Goal: Communication & Community: Participate in discussion

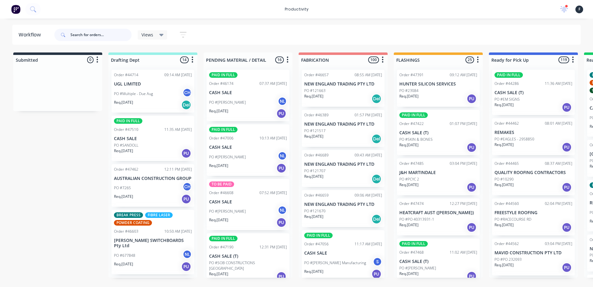
click at [109, 37] on input "text" at bounding box center [100, 35] width 61 height 12
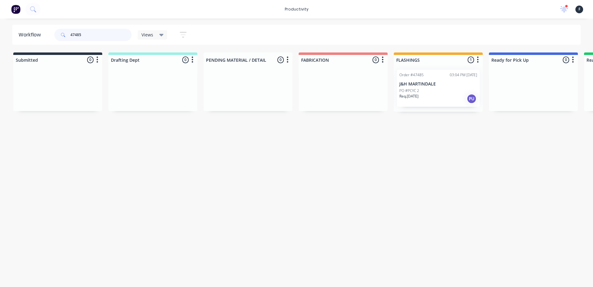
type input "47485"
click at [425, 94] on div "Req. [DATE] PU" at bounding box center [438, 99] width 78 height 10
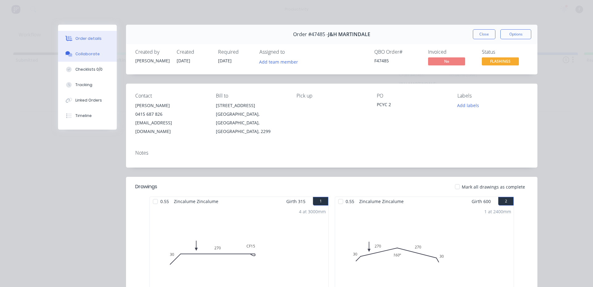
click at [89, 55] on div "Collaborate" at bounding box center [87, 54] width 24 height 6
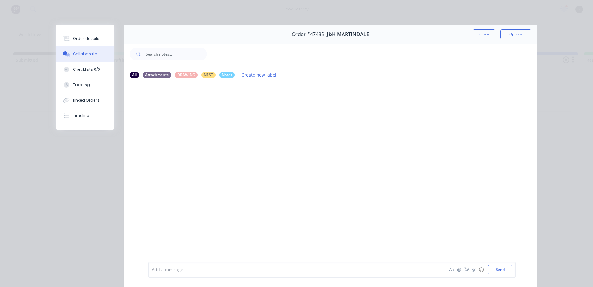
click at [182, 268] on div at bounding box center [287, 270] width 270 height 6
click at [494, 269] on button "Send" at bounding box center [500, 269] width 24 height 9
click at [478, 32] on button "Close" at bounding box center [484, 34] width 23 height 10
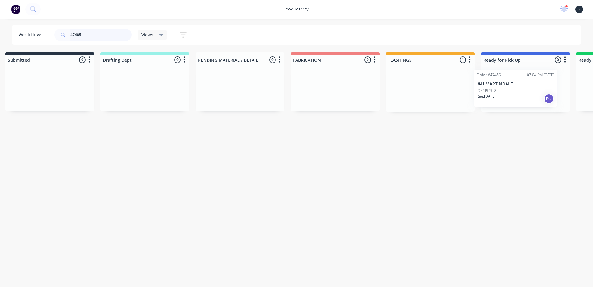
scroll to position [0, 13]
drag, startPoint x: 450, startPoint y: 86, endPoint x: 531, endPoint y: 87, distance: 81.2
click at [532, 87] on div "Submitted 0 Sort By Created date Required date Order number Customer name Most …" at bounding box center [497, 81] width 1030 height 59
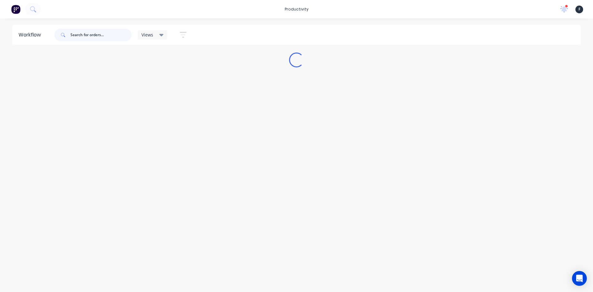
click at [75, 36] on input "text" at bounding box center [100, 35] width 61 height 12
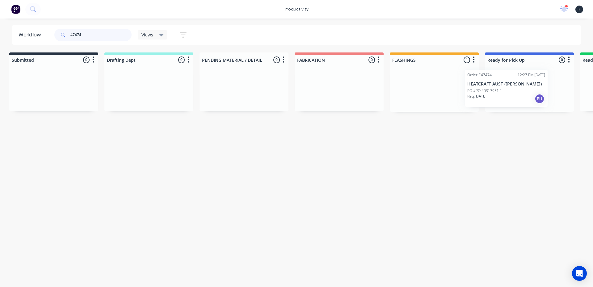
drag, startPoint x: 456, startPoint y: 95, endPoint x: 526, endPoint y: 95, distance: 69.8
click at [526, 95] on div "Submitted 0 Sort By Created date Required date Order number Customer name Most …" at bounding box center [506, 81] width 1030 height 59
type input "47474"
click at [526, 95] on div at bounding box center [527, 88] width 89 height 47
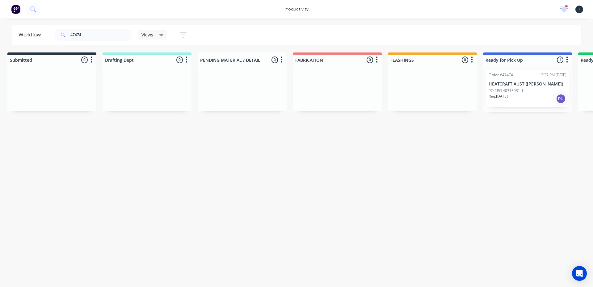
click at [524, 95] on div "Req. [DATE] PU" at bounding box center [528, 99] width 78 height 10
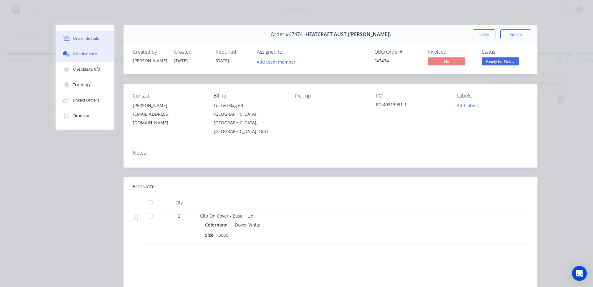
click at [84, 57] on button "Collaborate" at bounding box center [85, 53] width 59 height 15
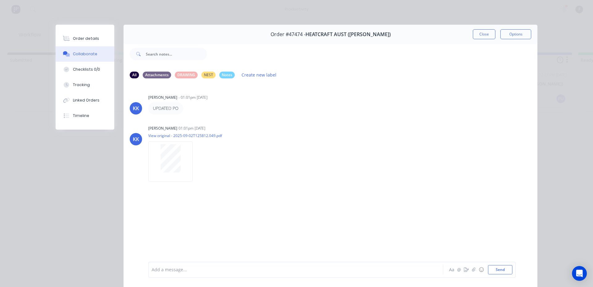
click at [168, 270] on div at bounding box center [287, 270] width 270 height 6
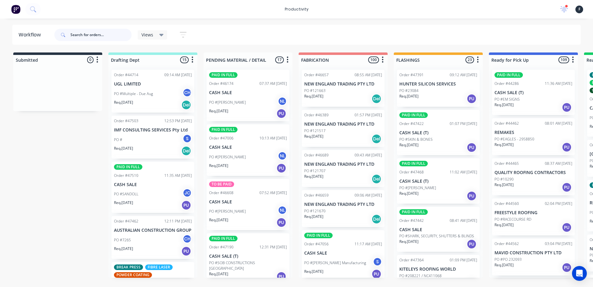
drag, startPoint x: 91, startPoint y: 39, endPoint x: 103, endPoint y: 32, distance: 13.9
click at [94, 37] on input "text" at bounding box center [100, 35] width 61 height 12
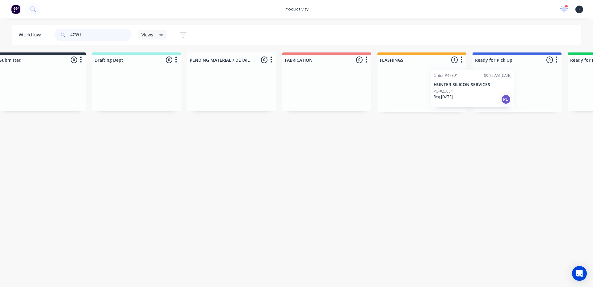
drag, startPoint x: 475, startPoint y: 99, endPoint x: 512, endPoint y: 100, distance: 36.8
click at [512, 100] on div "Submitted 0 Sort By Created date Required date Order number Customer name Most …" at bounding box center [494, 81] width 1030 height 59
type input "47391"
click at [512, 100] on div at bounding box center [516, 88] width 89 height 47
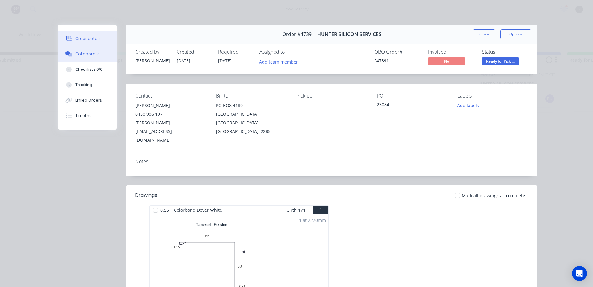
click at [77, 53] on div "Collaborate" at bounding box center [87, 54] width 24 height 6
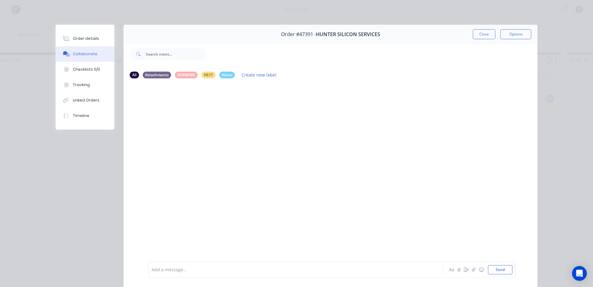
click at [182, 274] on div "Add a message..." at bounding box center [287, 269] width 271 height 9
